Goal: Task Accomplishment & Management: Manage account settings

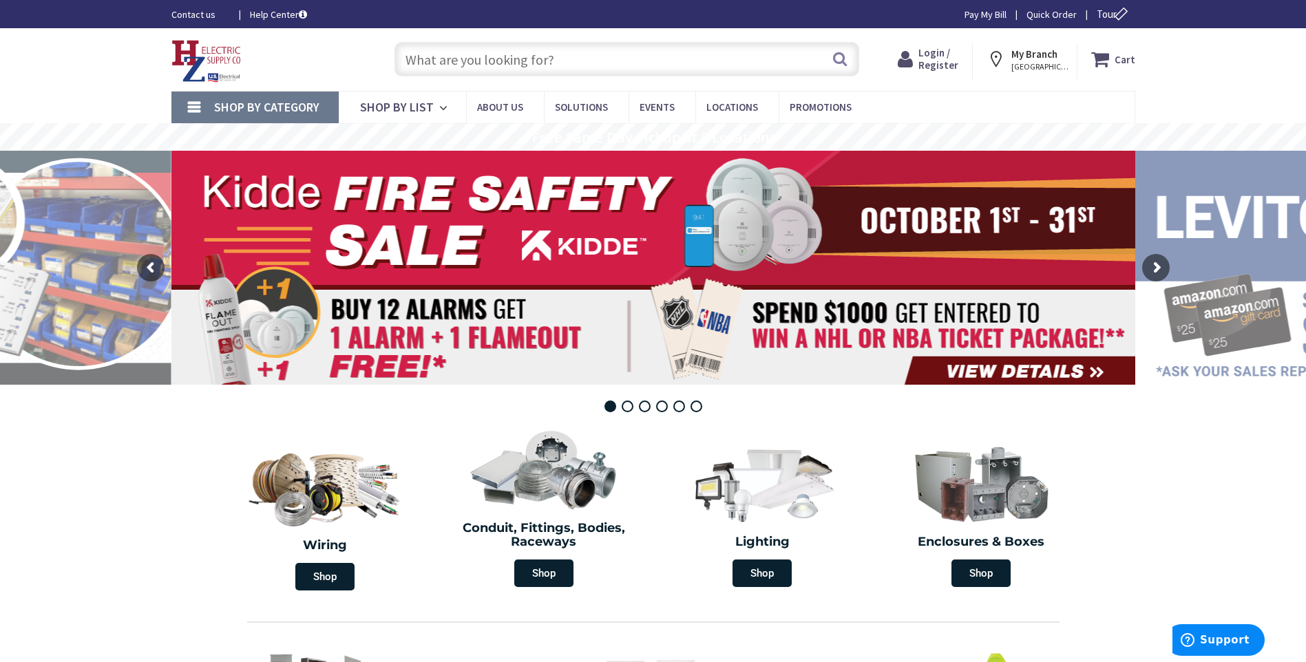
click at [940, 59] on span "Login / Register" at bounding box center [938, 58] width 40 height 25
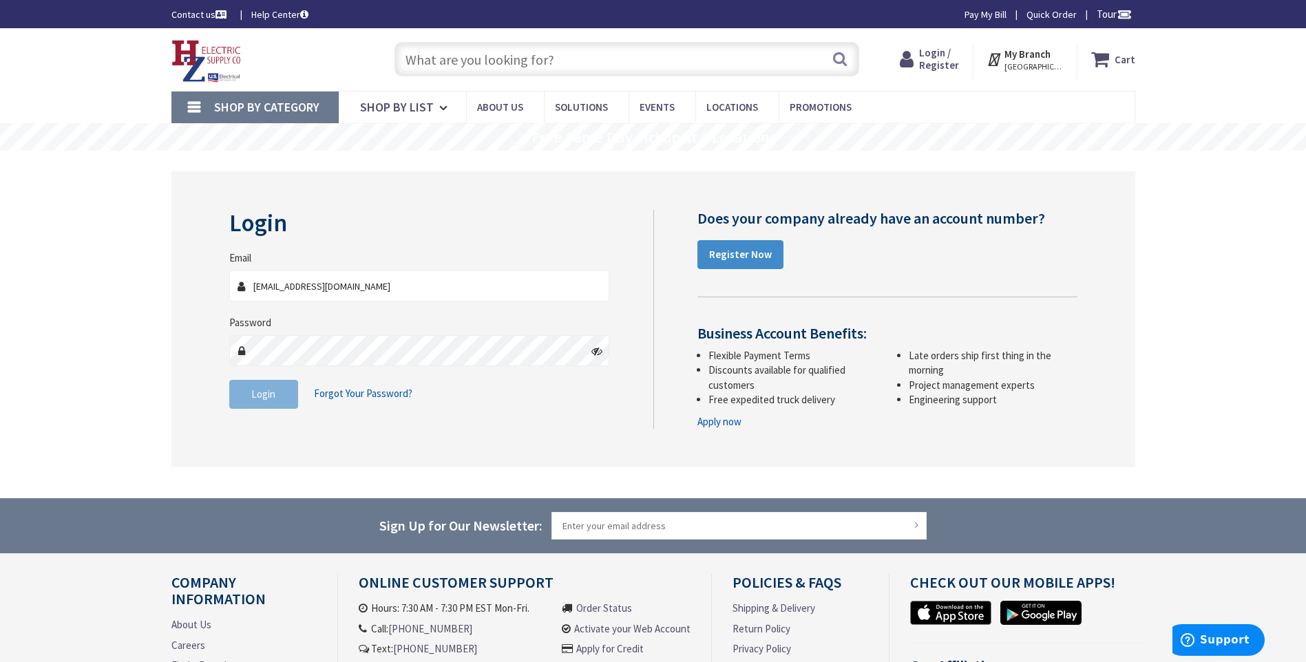
type input "[EMAIL_ADDRESS][DOMAIN_NAME]"
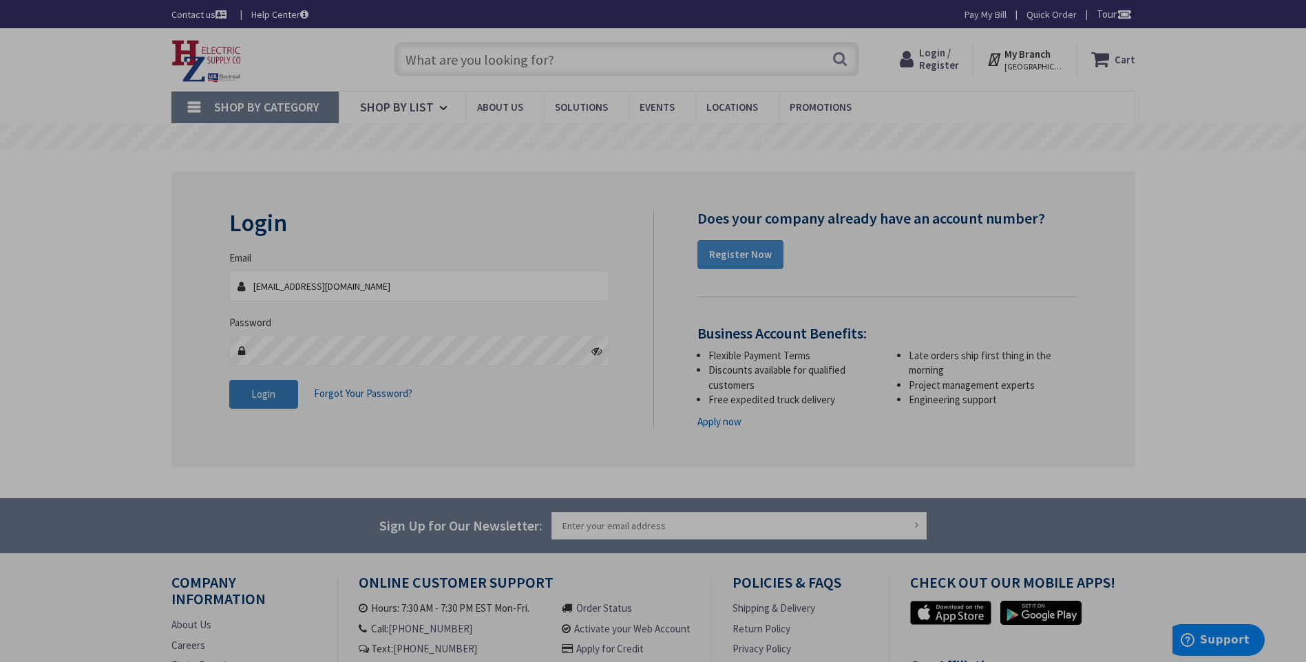
click at [265, 392] on span "Login" at bounding box center [263, 394] width 24 height 13
